Goal: Task Accomplishment & Management: Use online tool/utility

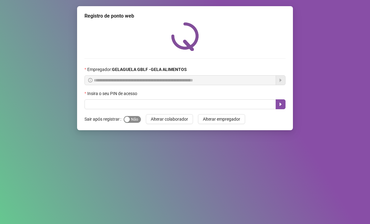
click at [131, 119] on span "Sim Não" at bounding box center [131, 119] width 17 height 7
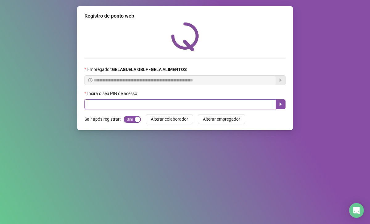
click at [141, 105] on input "text" at bounding box center [179, 104] width 191 height 10
type input "*****"
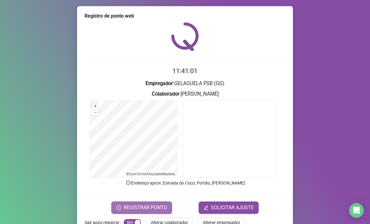
click at [153, 210] on span "REGISTRAR PONTO" at bounding box center [144, 207] width 43 height 7
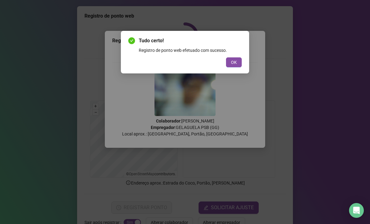
drag, startPoint x: 202, startPoint y: 222, endPoint x: 165, endPoint y: 211, distance: 38.6
click at [165, 211] on div "Tudo certo! Registro de ponto web efetuado com sucesso. OK" at bounding box center [185, 112] width 370 height 224
click at [236, 60] on span "OK" at bounding box center [234, 62] width 6 height 7
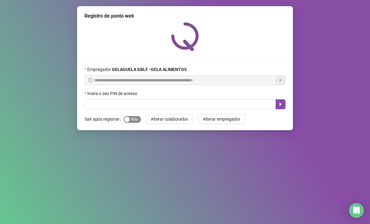
click at [129, 120] on span "Sim Não" at bounding box center [131, 119] width 17 height 7
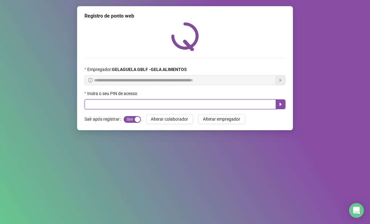
click at [153, 106] on input "text" at bounding box center [179, 104] width 191 height 10
type input "*****"
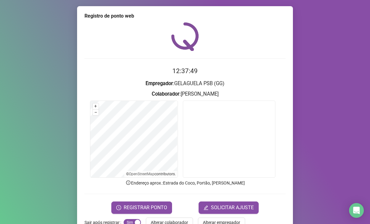
scroll to position [17, 0]
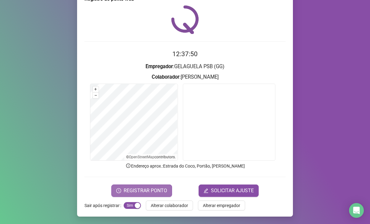
click at [151, 191] on span "REGISTRAR PONTO" at bounding box center [144, 190] width 43 height 7
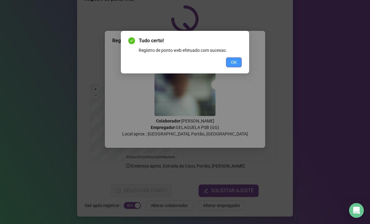
click at [235, 60] on span "OK" at bounding box center [234, 62] width 6 height 7
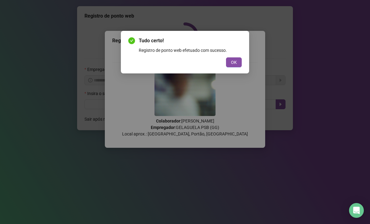
scroll to position [0, 0]
